Goal: Task Accomplishment & Management: Manage account settings

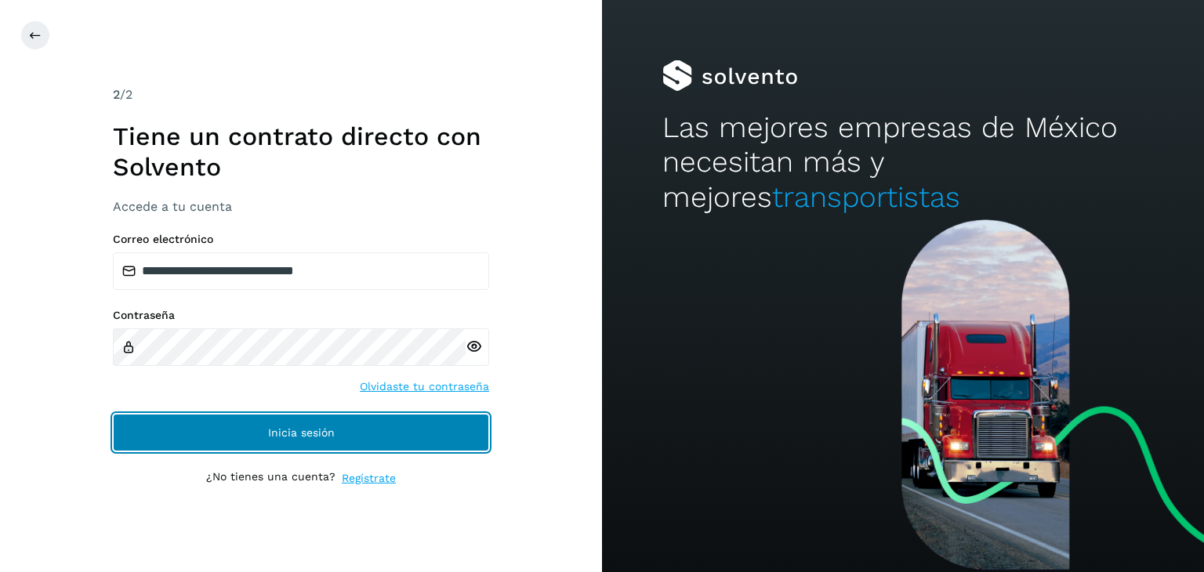
click at [296, 431] on span "Inicia sesión" at bounding box center [301, 432] width 67 height 11
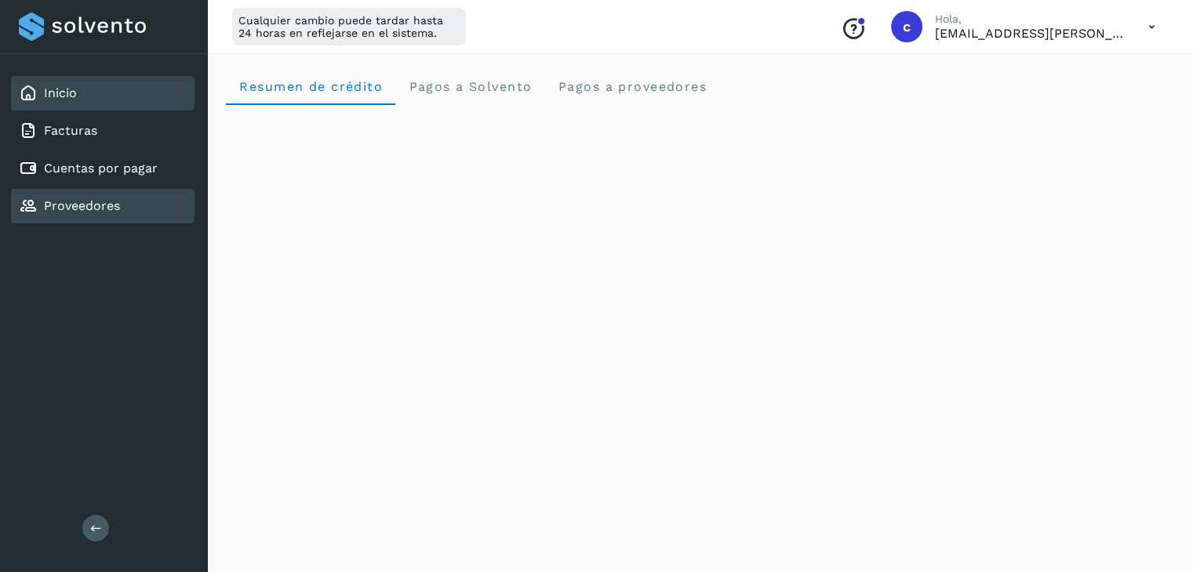
click at [94, 198] on link "Proveedores" at bounding box center [82, 205] width 76 height 15
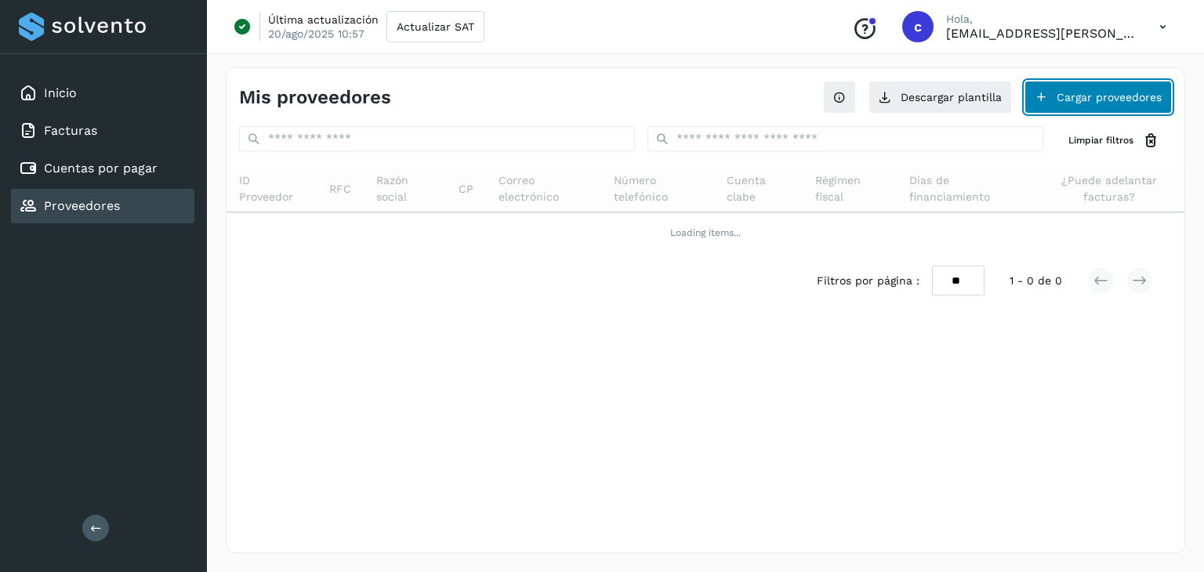
click at [1064, 101] on button "Cargar proveedores" at bounding box center [1098, 97] width 147 height 33
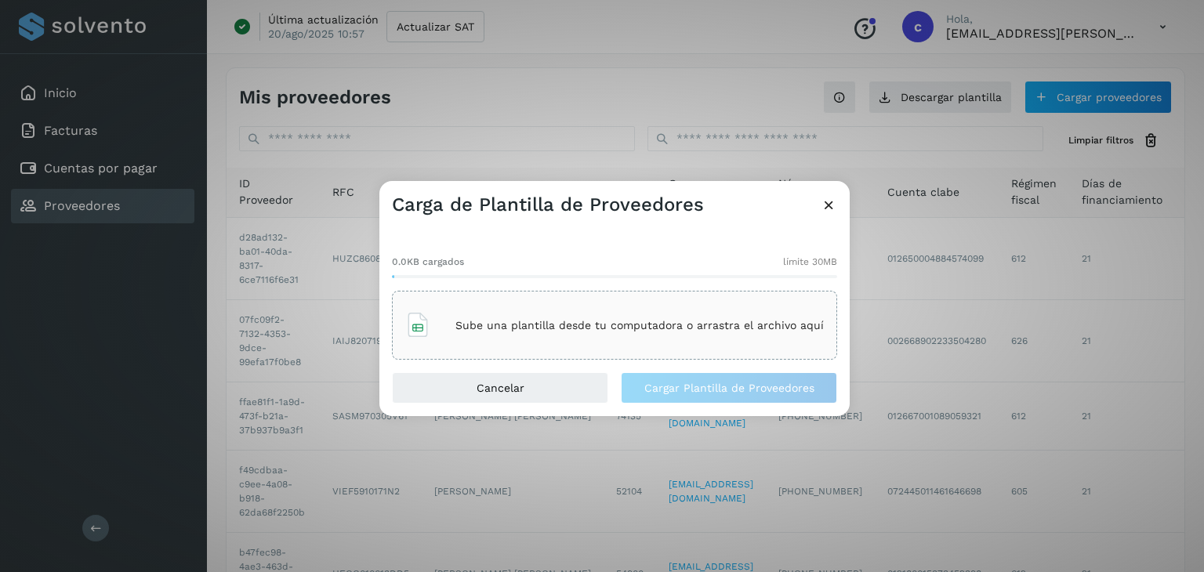
click at [825, 197] on icon at bounding box center [829, 205] width 16 height 16
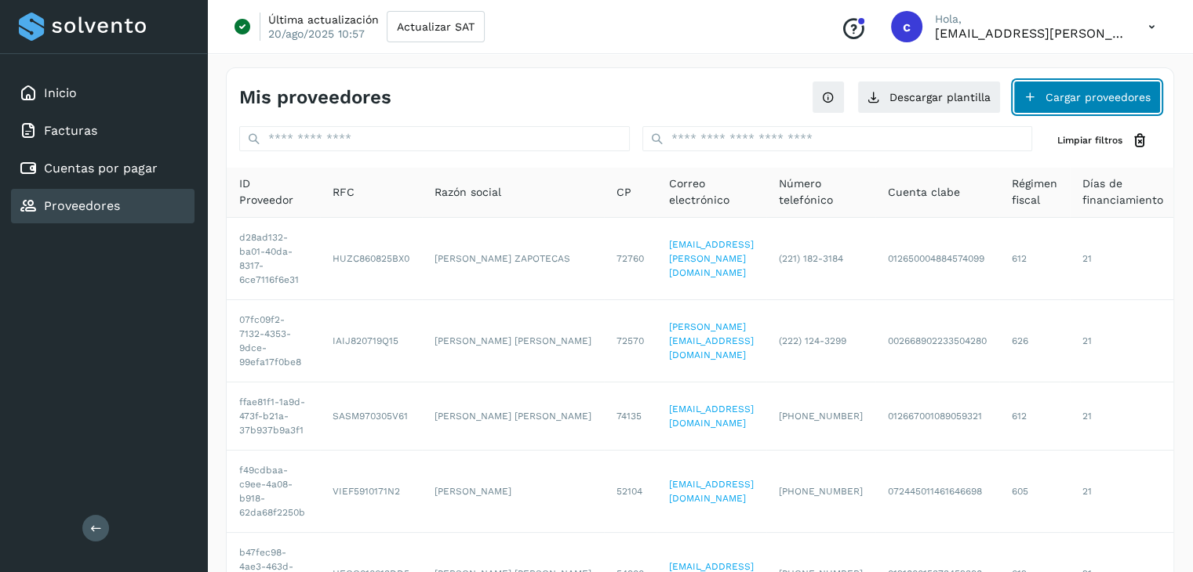
click at [1069, 98] on button "Cargar proveedores" at bounding box center [1086, 97] width 147 height 33
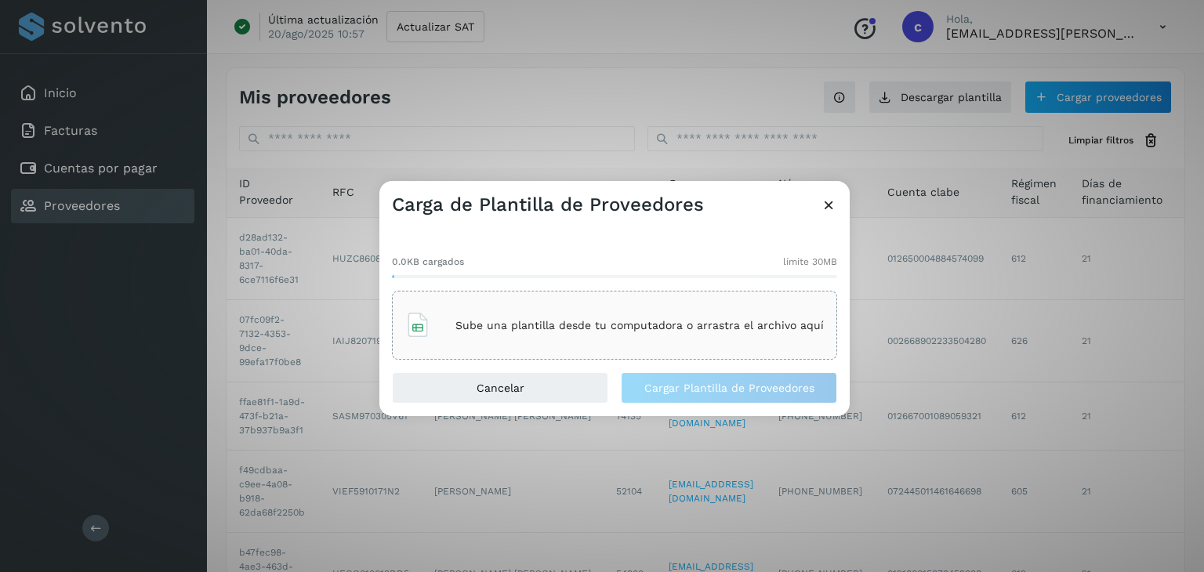
click at [554, 348] on div "Sube una plantilla desde tu computadora o arrastra el archivo aquí" at bounding box center [614, 325] width 445 height 69
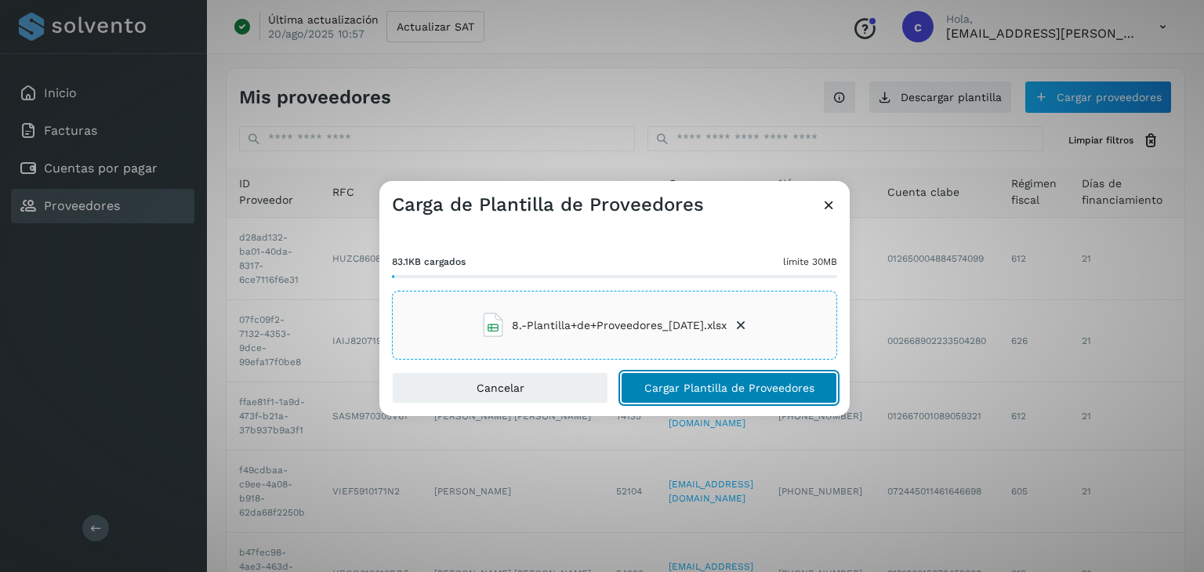
click at [713, 383] on span "Cargar Plantilla de Proveedores" at bounding box center [729, 388] width 170 height 11
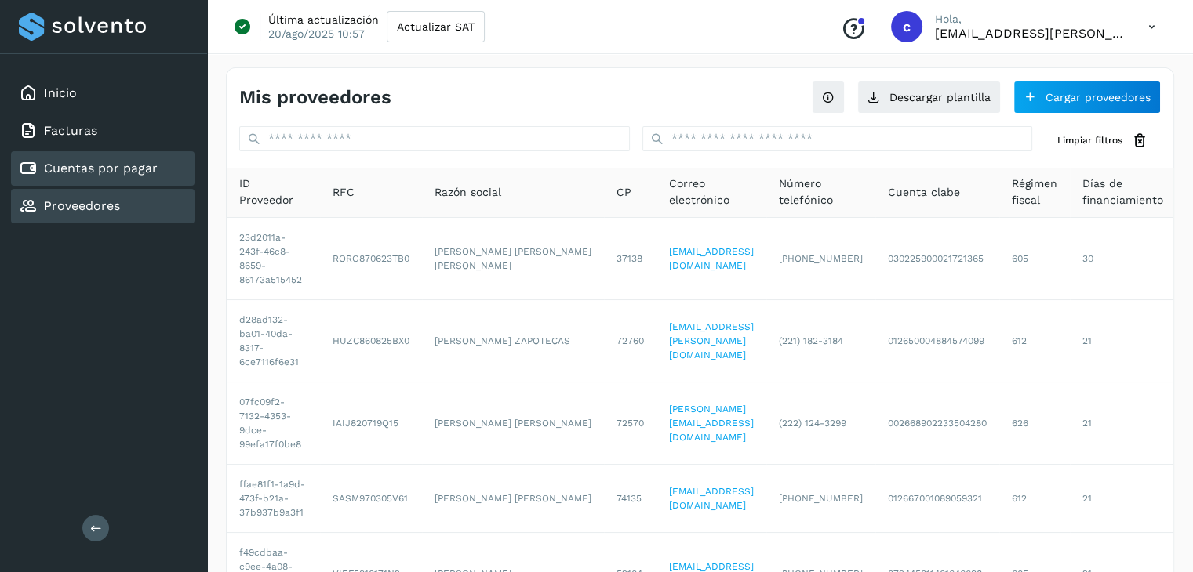
click at [106, 174] on div "Cuentas por pagar" at bounding box center [88, 168] width 139 height 19
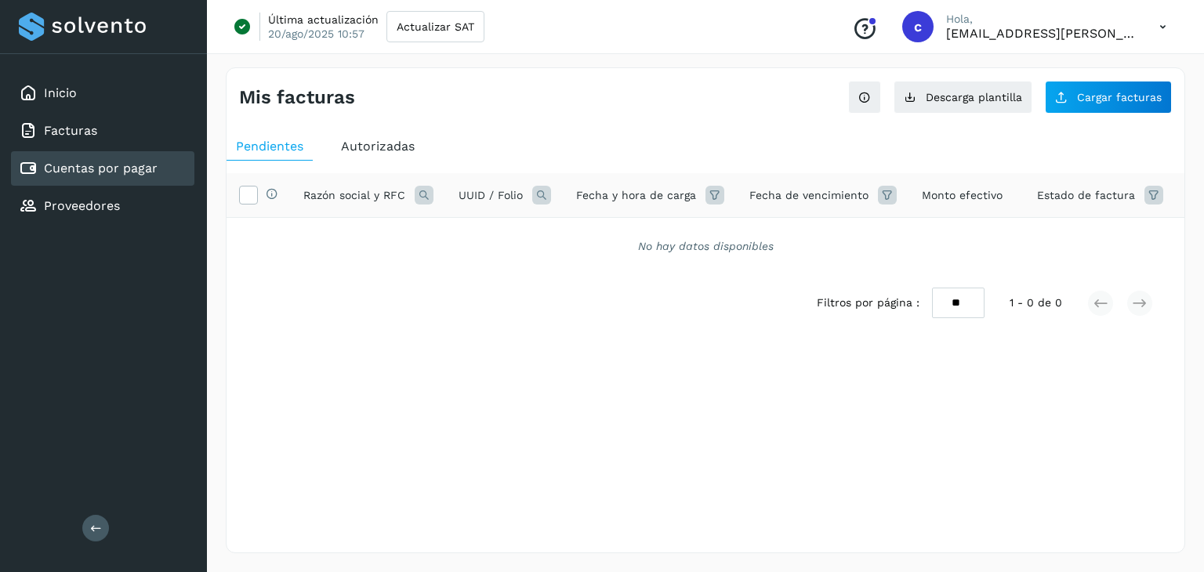
click at [125, 182] on div "Cuentas por pagar" at bounding box center [102, 168] width 183 height 34
click at [95, 85] on div "Inicio" at bounding box center [102, 93] width 183 height 34
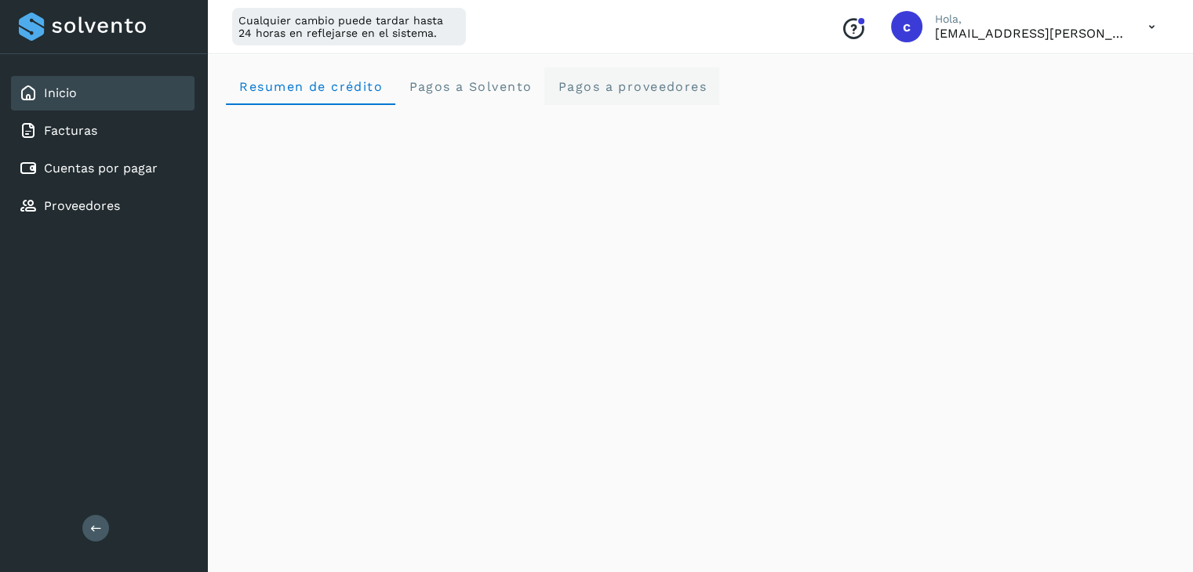
click at [646, 82] on span "Pagos a proveedores" at bounding box center [632, 86] width 150 height 15
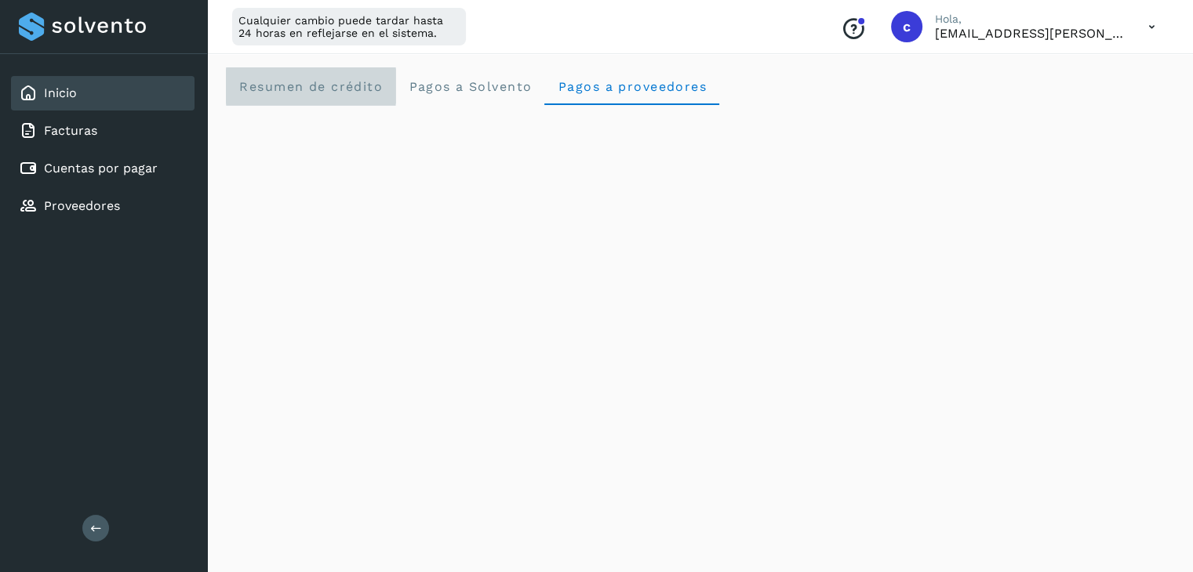
click at [307, 83] on span "Resumen de crédito" at bounding box center [310, 86] width 144 height 15
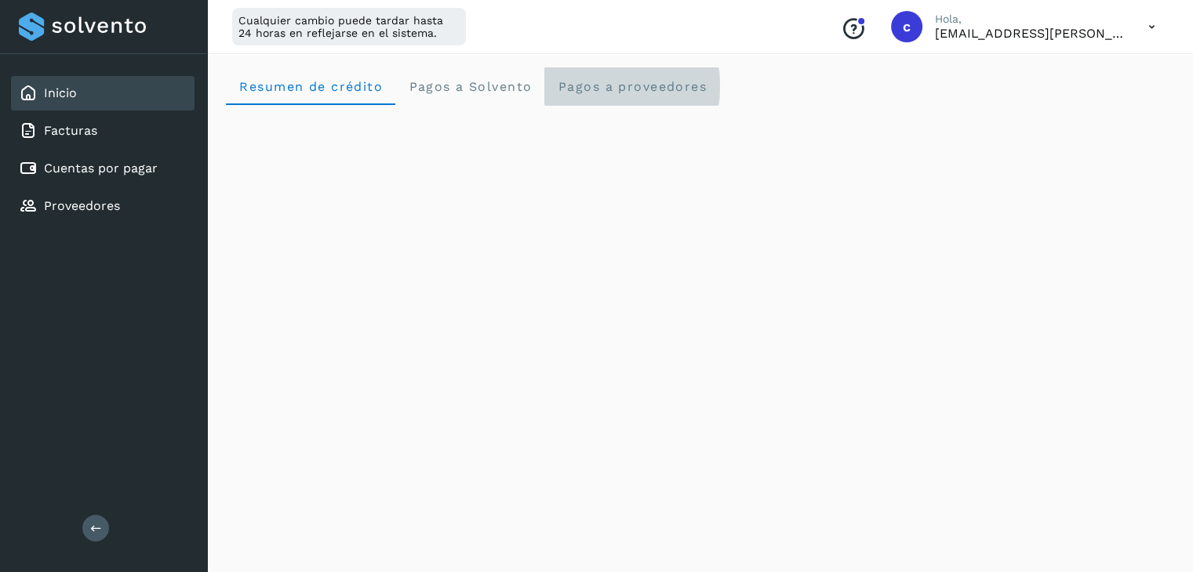
click at [627, 86] on span "Pagos a proveedores" at bounding box center [632, 86] width 150 height 15
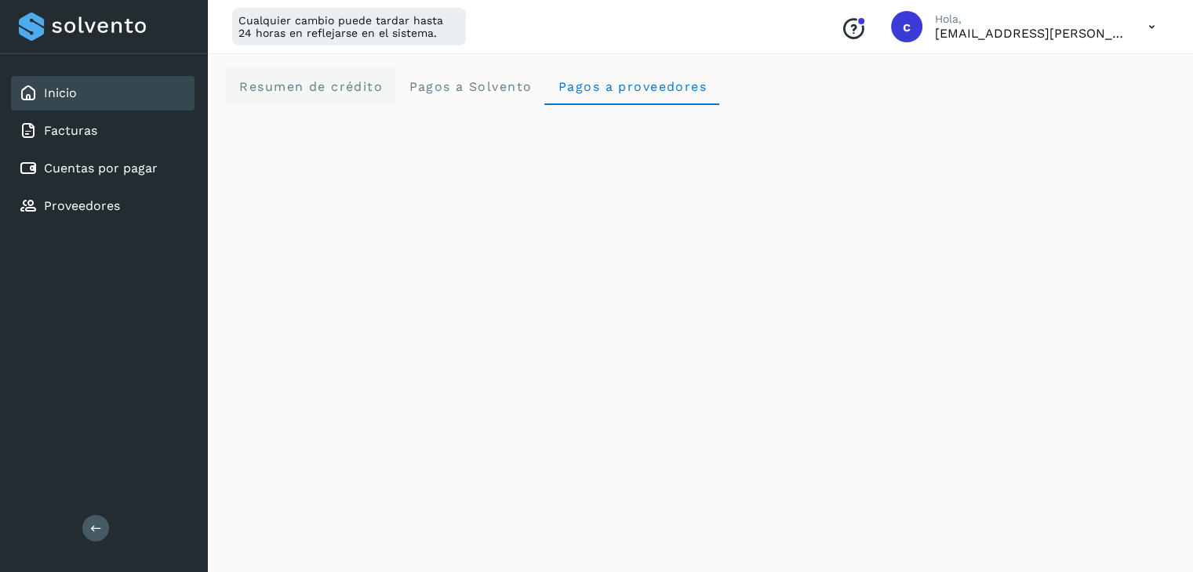
click at [336, 81] on span "Resumen de crédito" at bounding box center [310, 86] width 144 height 15
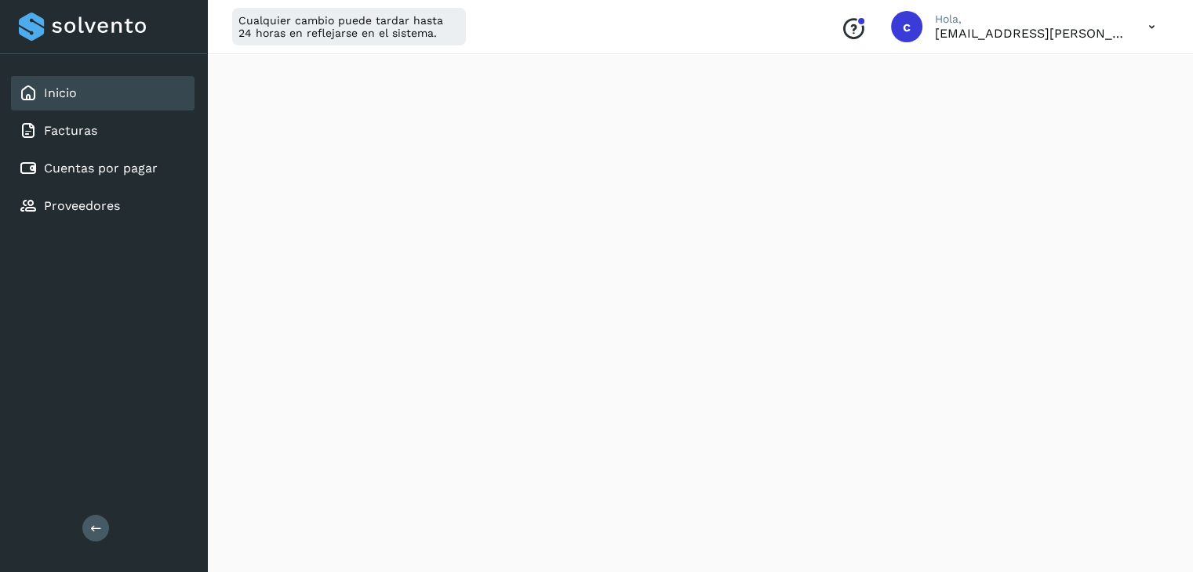
scroll to position [396, 0]
